Goal: Browse casually: Explore the website without a specific task or goal

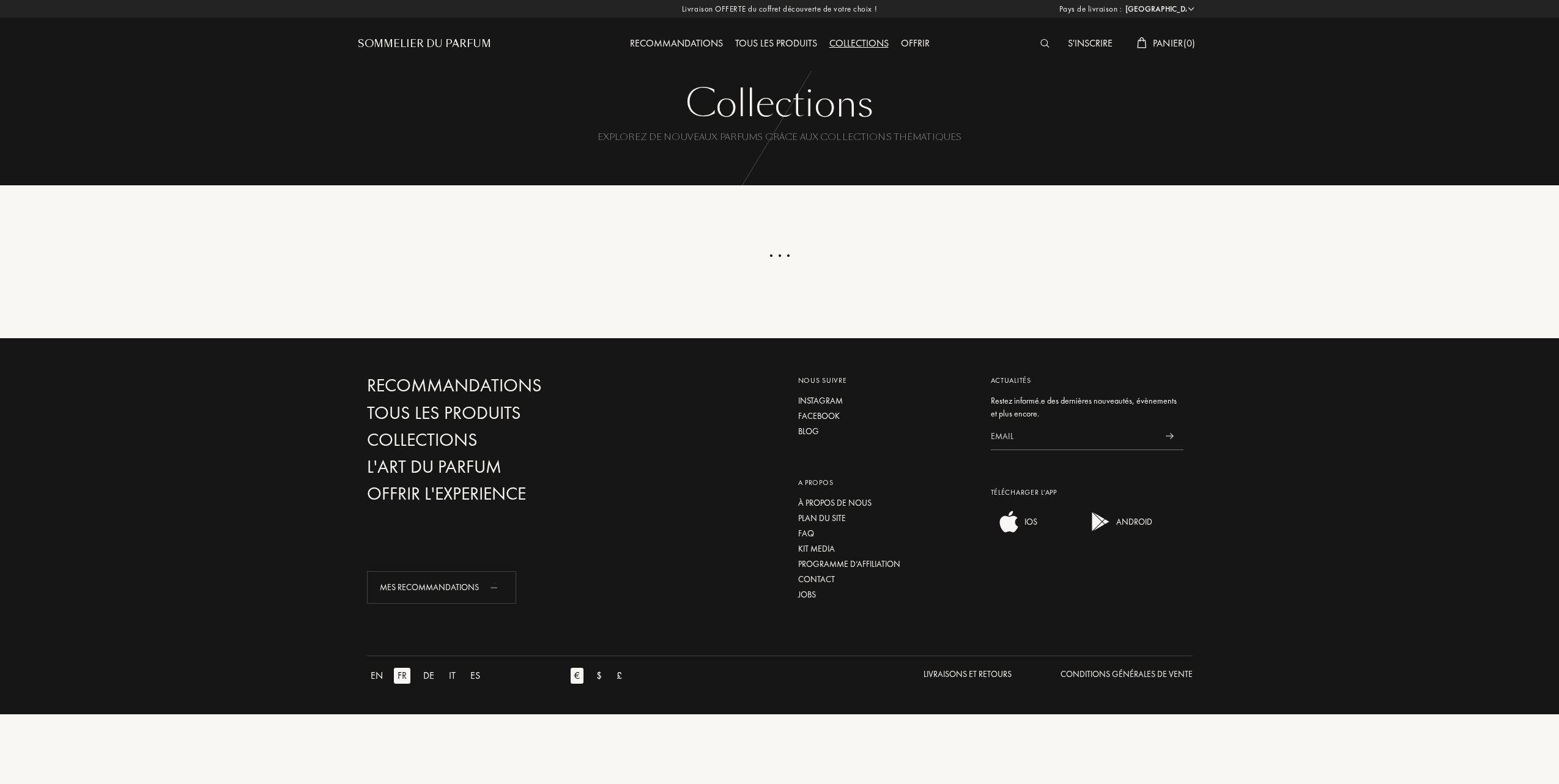
select select "FR"
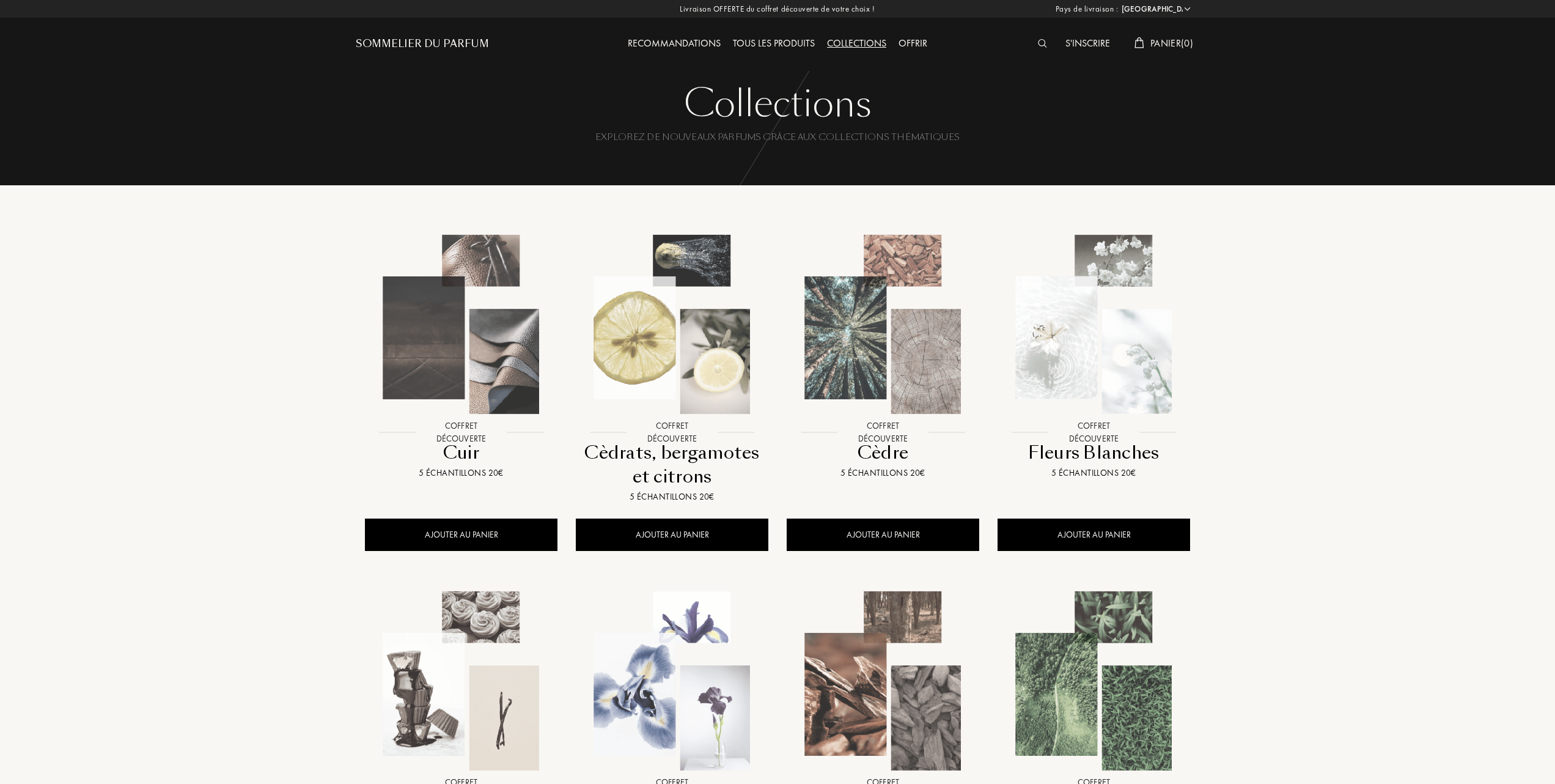
click at [643, 368] on img at bounding box center [672, 324] width 190 height 190
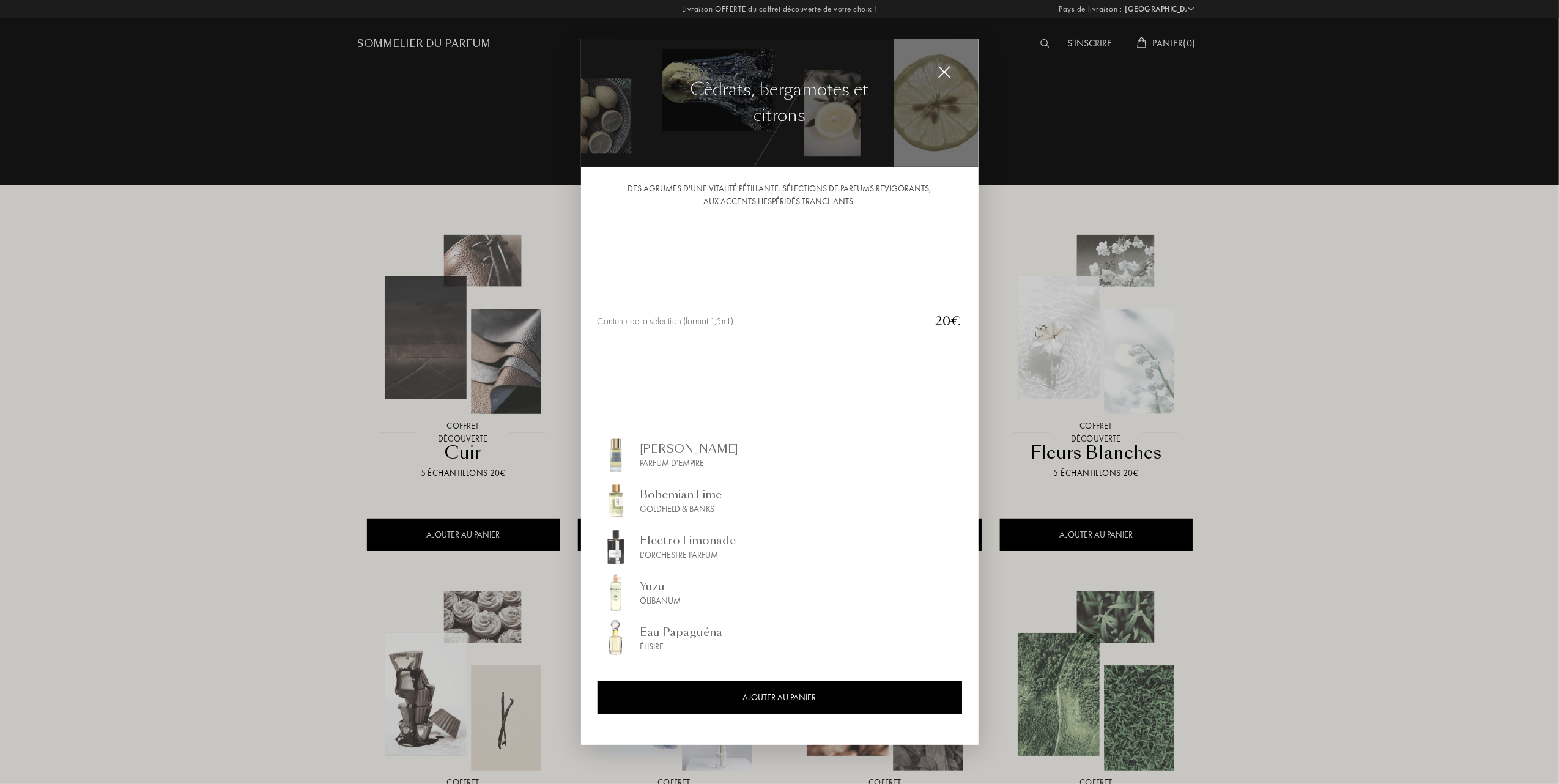
click at [943, 71] on img at bounding box center [944, 72] width 13 height 13
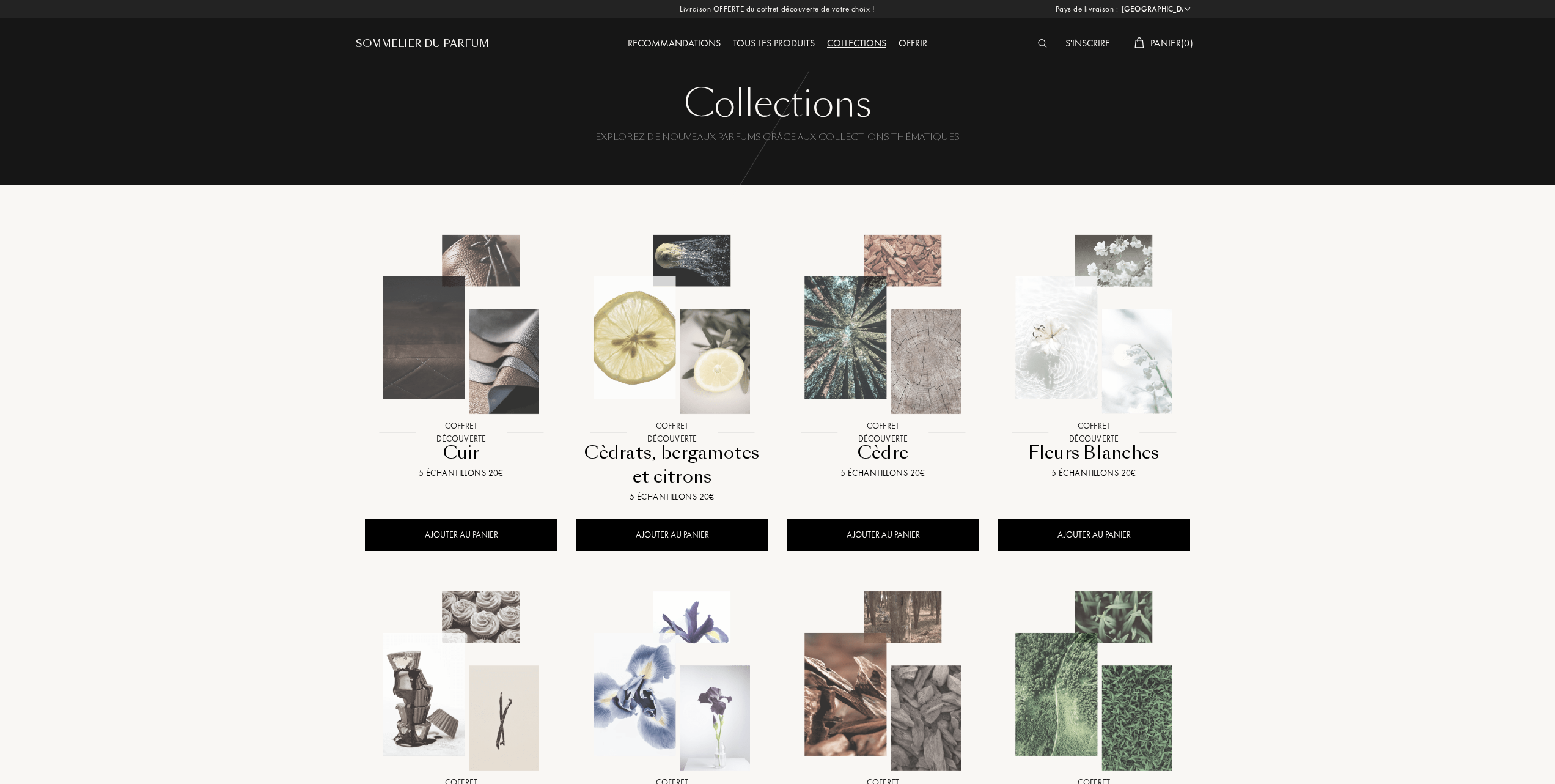
click at [773, 42] on div "Tous les produits" at bounding box center [774, 44] width 94 height 16
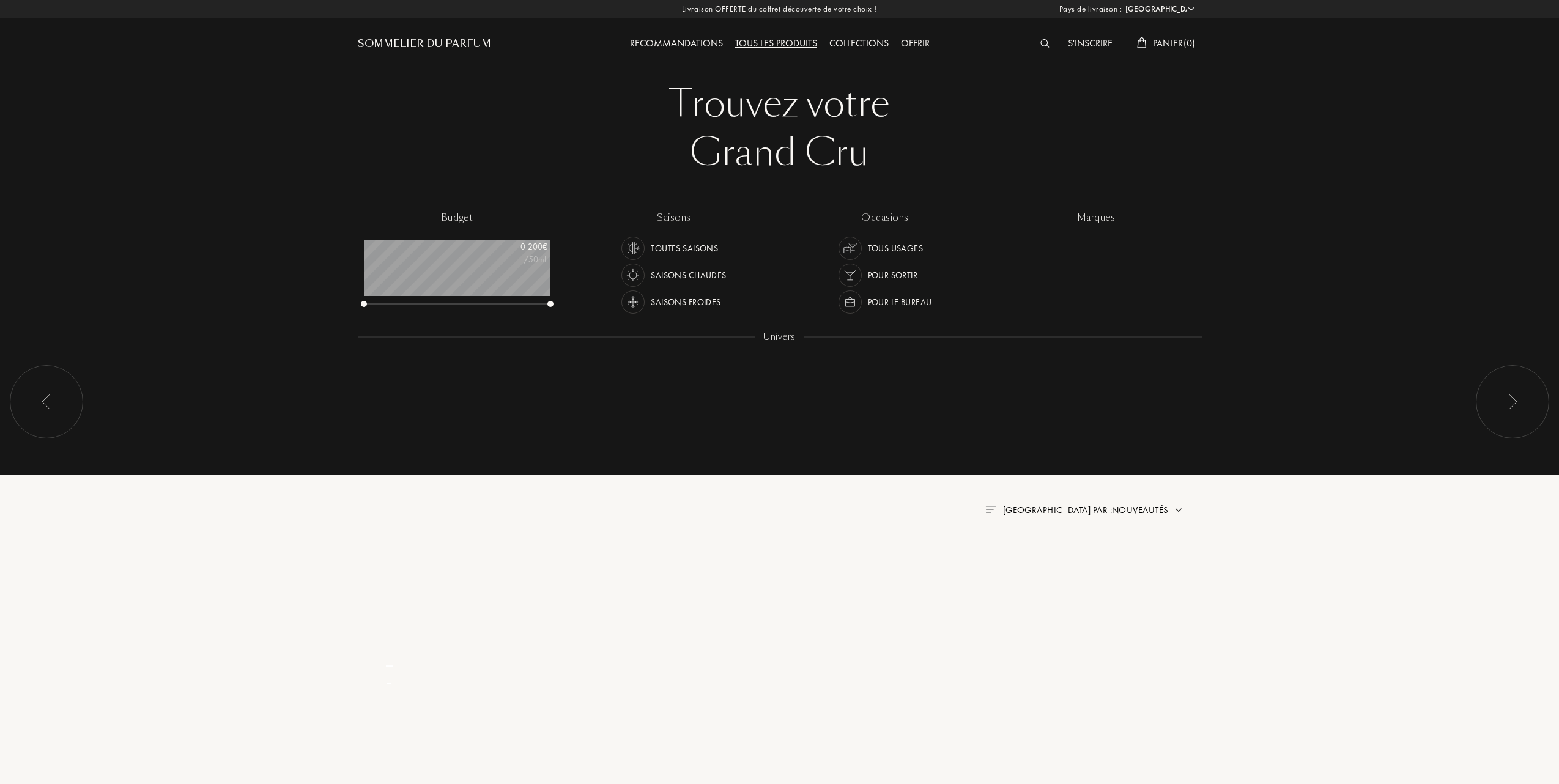
select select "FR"
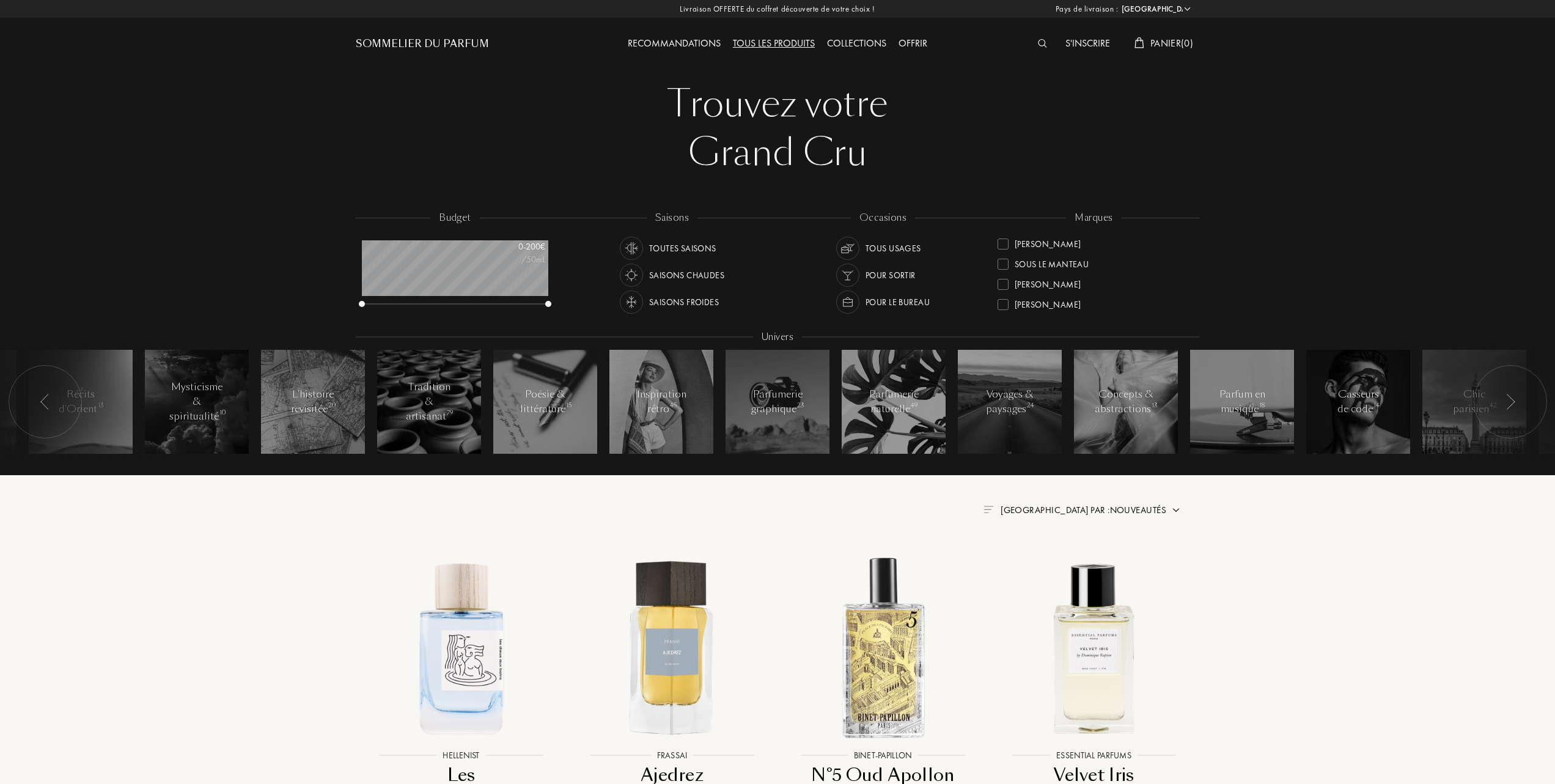
scroll to position [362, 0]
click at [1006, 239] on div at bounding box center [1003, 244] width 11 height 11
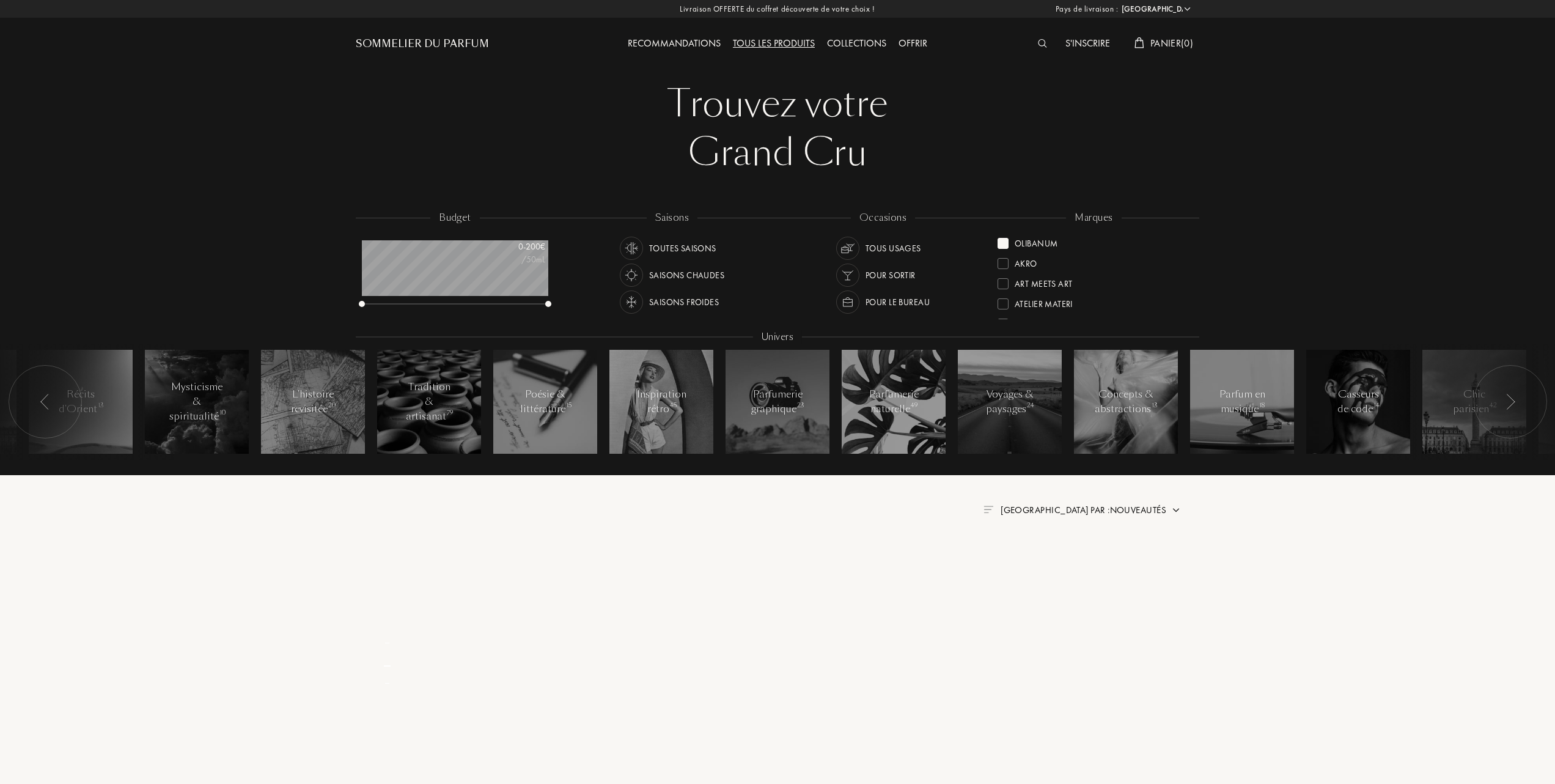
scroll to position [0, 0]
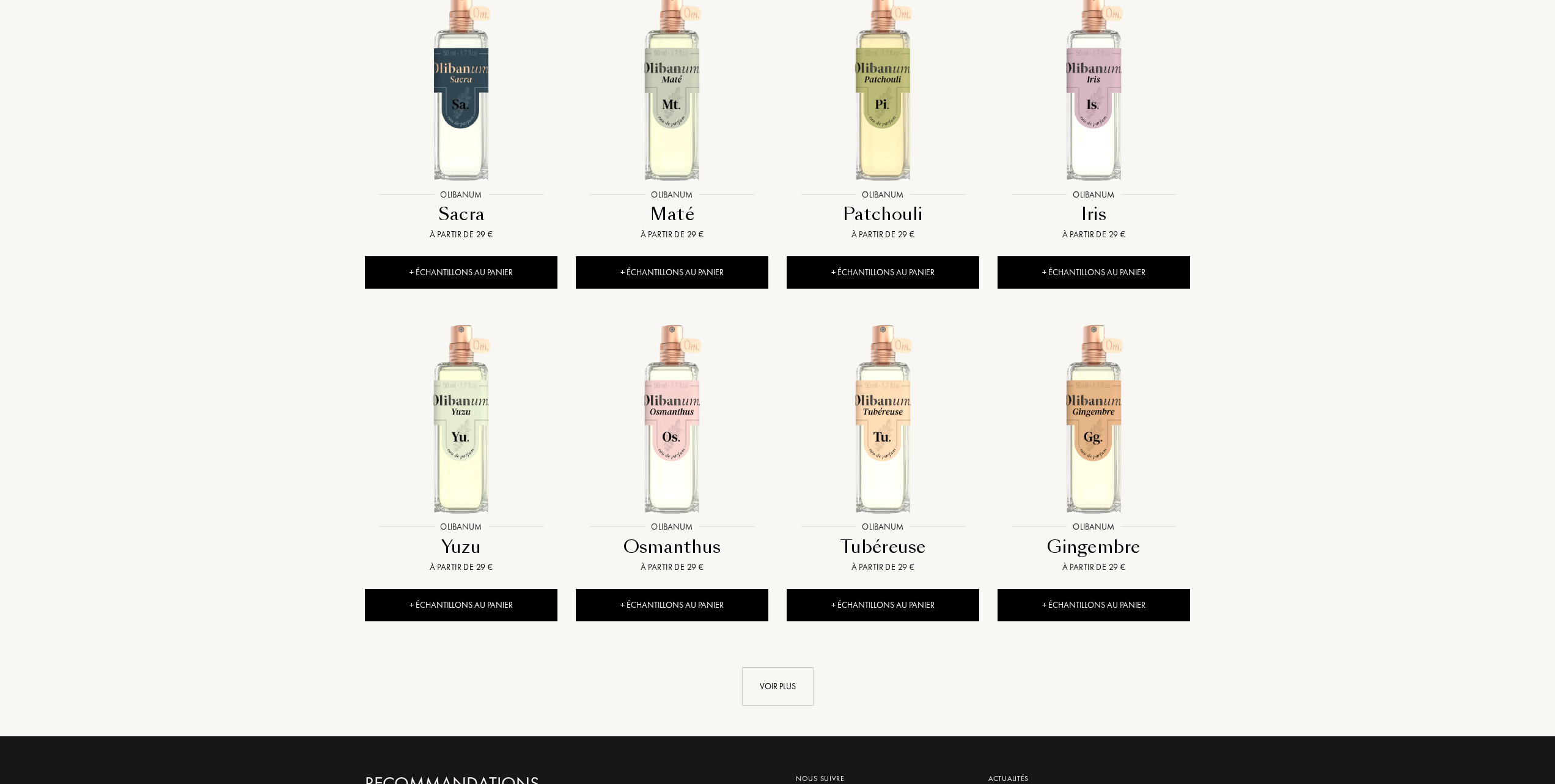
scroll to position [1060, 0]
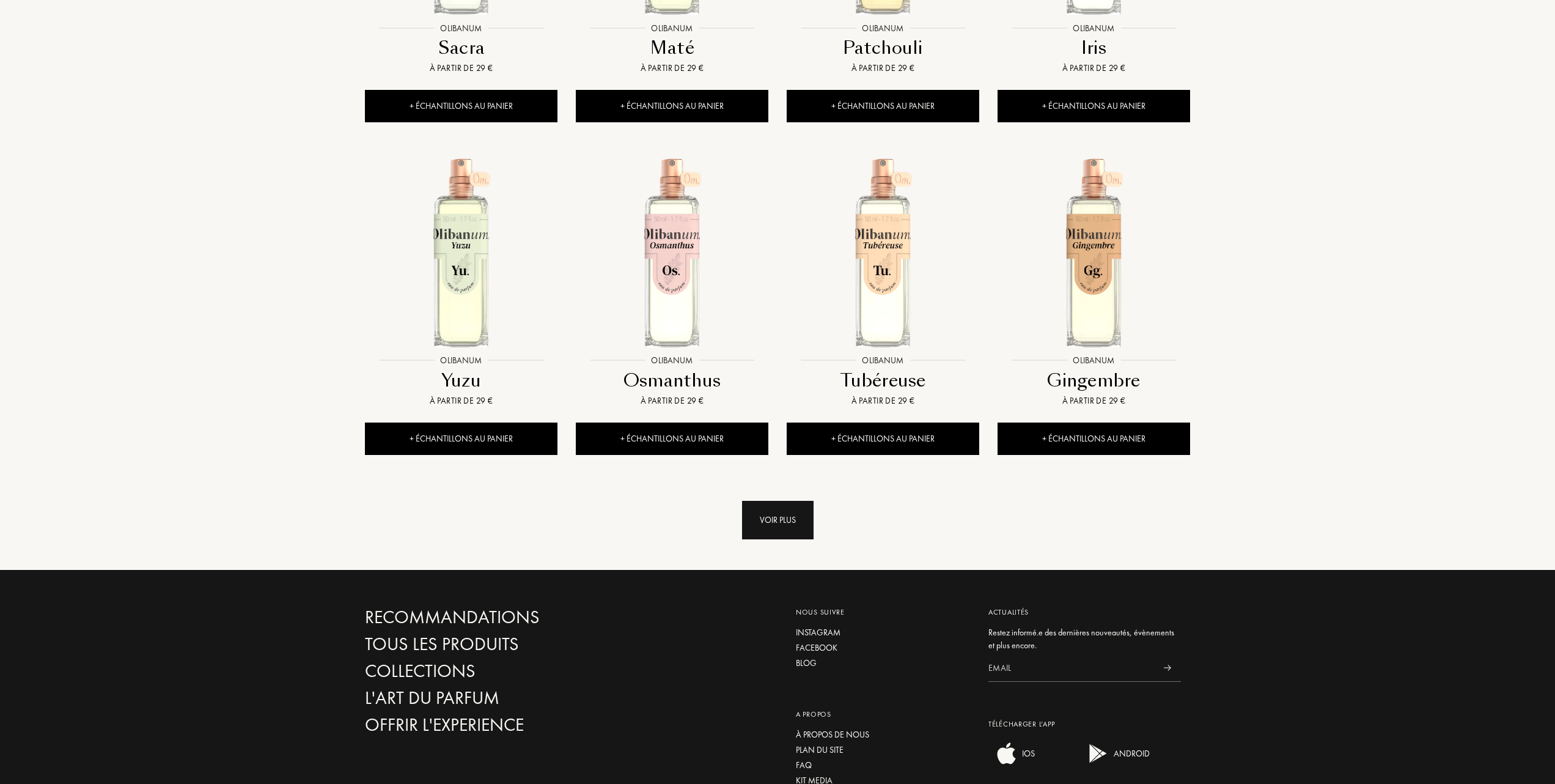
click at [785, 512] on div "Voir plus" at bounding box center [778, 519] width 72 height 38
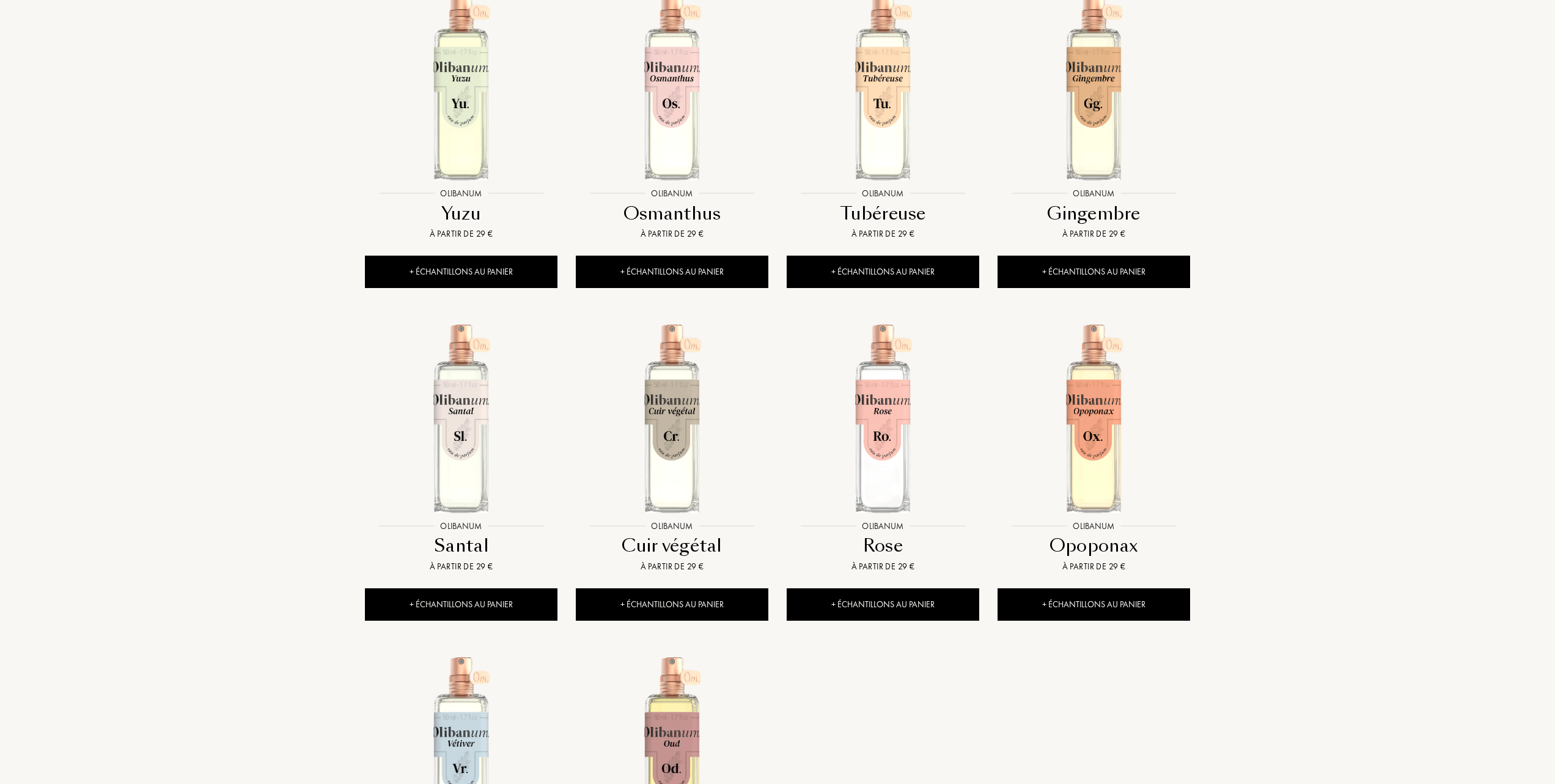
scroll to position [1223, 0]
